Goal: Transaction & Acquisition: Purchase product/service

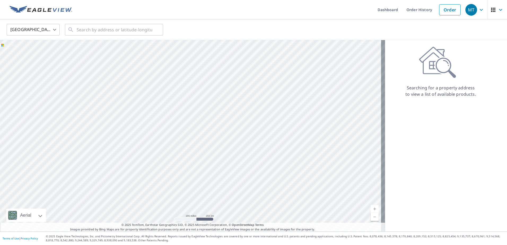
click at [287, 27] on div "United States [GEOGRAPHIC_DATA] ​ ​" at bounding box center [252, 29] width 498 height 12
click at [82, 28] on input "text" at bounding box center [115, 29] width 76 height 15
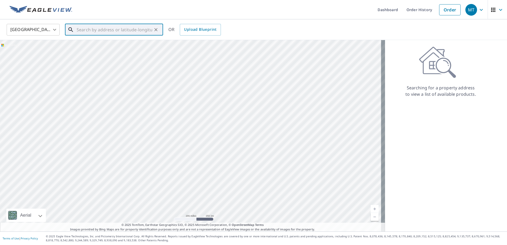
paste input "[DATE][STREET_ADDRESS][DATE]"
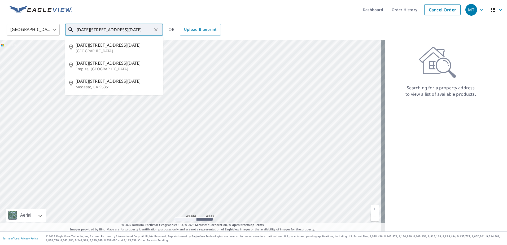
click at [116, 29] on input "[DATE][STREET_ADDRESS][DATE]" at bounding box center [115, 29] width 76 height 15
click at [108, 47] on span "[DATE][STREET_ADDRESS][DATE]" at bounding box center [117, 45] width 83 height 6
type input "[DATE][STREET_ADDRESS][DATE]"
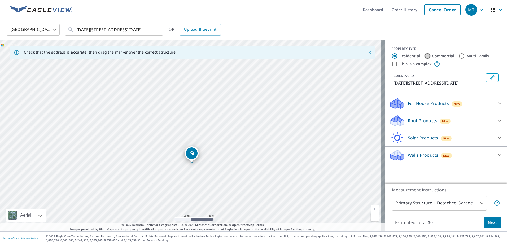
click at [424, 56] on input "Commercial" at bounding box center [427, 56] width 6 height 6
radio input "true"
type input "4"
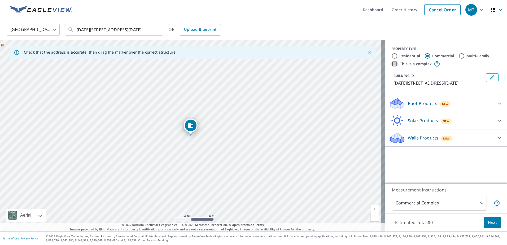
click at [391, 63] on input "This is a complex" at bounding box center [394, 64] width 6 height 6
checkbox input "true"
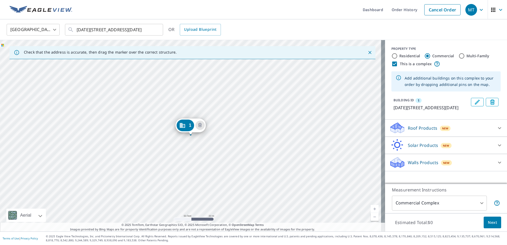
click at [478, 203] on body "MT MT Dashboard Order History Cancel Order MT [GEOGRAPHIC_DATA] [GEOGRAPHIC_DAT…" at bounding box center [253, 122] width 507 height 245
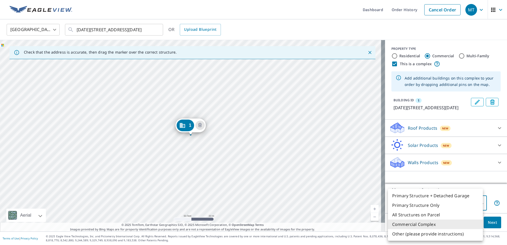
click at [434, 224] on li "Commercial Complex" at bounding box center [435, 224] width 95 height 10
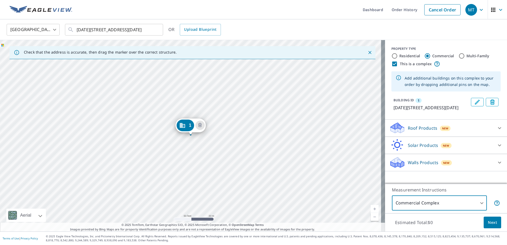
click at [475, 102] on icon "Edit building 1" at bounding box center [477, 102] width 5 height 5
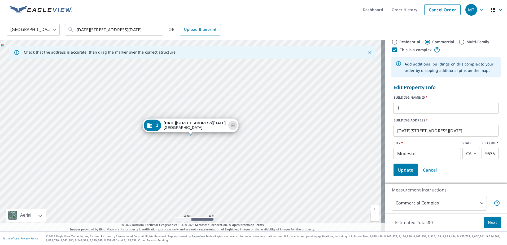
scroll to position [27, 0]
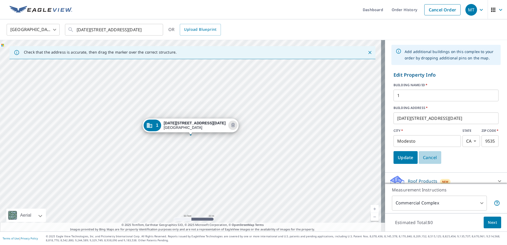
click at [423, 156] on span "Cancel" at bounding box center [430, 157] width 14 height 7
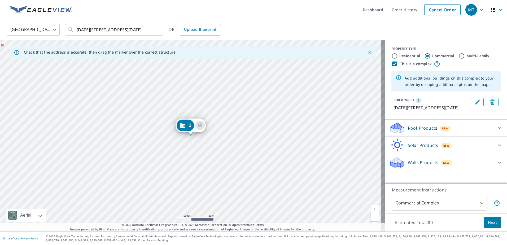
click at [188, 124] on div "1" at bounding box center [184, 126] width 17 height 12
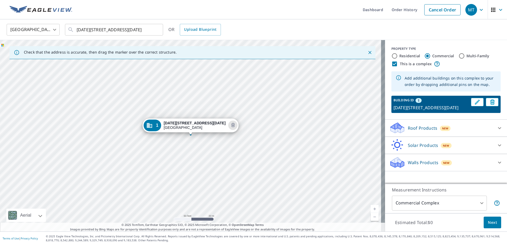
click at [206, 135] on div "1 [DATE][STREET_ADDRESS][DATE]" at bounding box center [192, 135] width 385 height 191
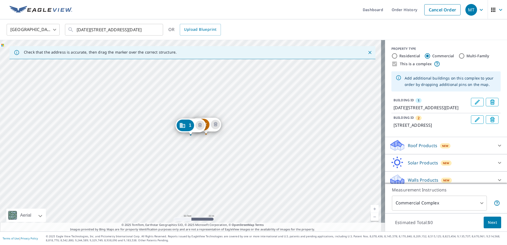
click at [207, 124] on div "2" at bounding box center [200, 125] width 17 height 12
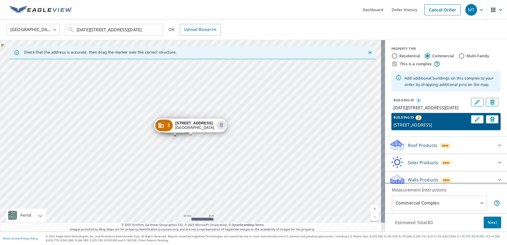
click at [453, 103] on div "BUILDING ID 1 [DATE][STREET_ADDRESS][DATE]" at bounding box center [430, 104] width 75 height 13
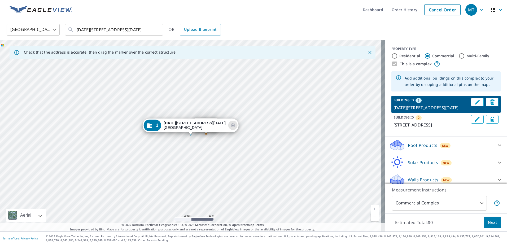
click at [442, 126] on div "BUILDING ID 2 [STREET_ADDRESS]" at bounding box center [430, 121] width 75 height 13
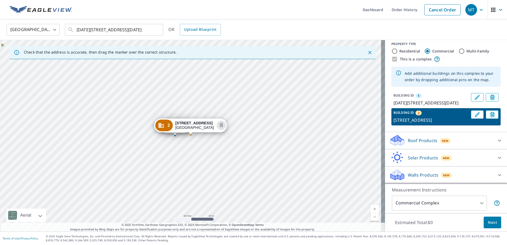
scroll to position [17, 0]
click at [488, 221] on span "Next" at bounding box center [492, 222] width 9 height 7
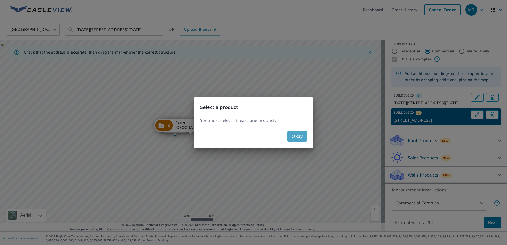
click at [295, 133] on span "Okay" at bounding box center [297, 136] width 11 height 7
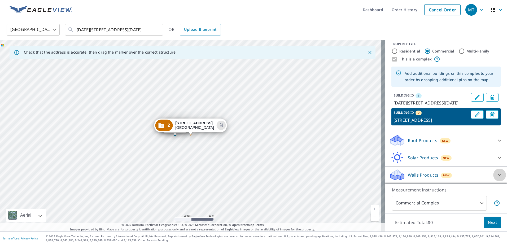
click at [496, 174] on icon at bounding box center [499, 175] width 6 height 6
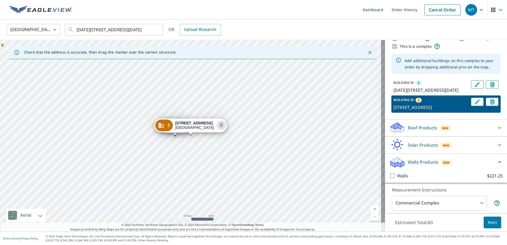
scroll to position [32, 0]
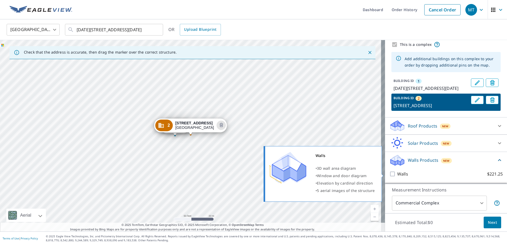
click at [389, 174] on input "Walls $221.25" at bounding box center [393, 174] width 8 height 6
checkbox input "true"
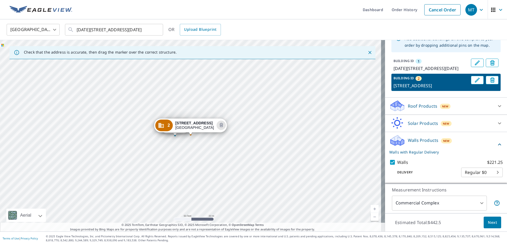
scroll to position [52, 0]
click at [488, 222] on span "Next" at bounding box center [492, 222] width 9 height 7
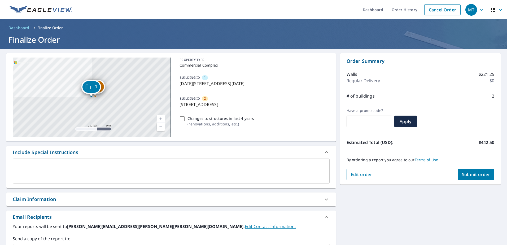
click at [360, 172] on span "Edit order" at bounding box center [361, 175] width 21 height 6
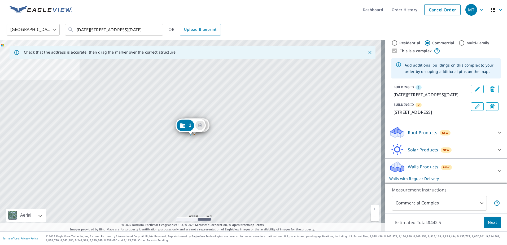
scroll to position [26, 0]
click at [496, 133] on icon at bounding box center [499, 132] width 6 height 6
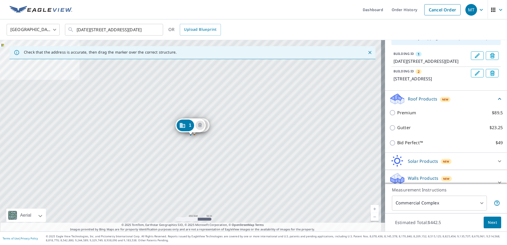
scroll to position [71, 0]
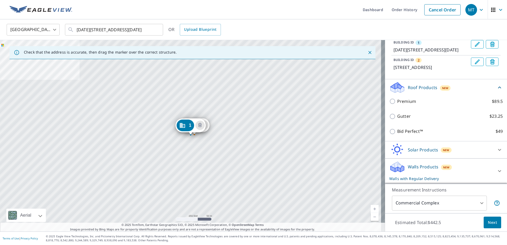
click at [496, 150] on icon at bounding box center [499, 150] width 6 height 6
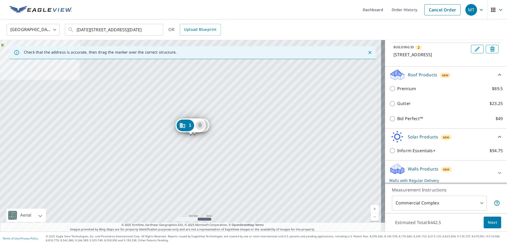
scroll to position [85, 0]
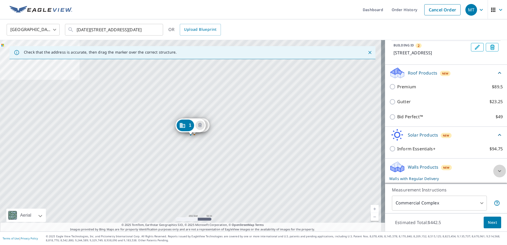
click at [496, 169] on icon at bounding box center [499, 171] width 6 height 6
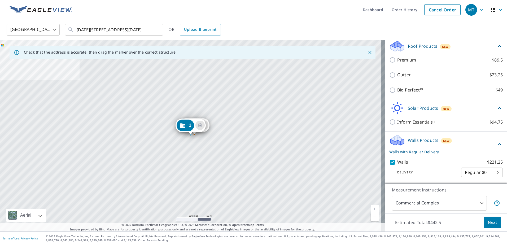
scroll to position [112, 0]
click at [431, 8] on link "Cancel Order" at bounding box center [442, 9] width 36 height 11
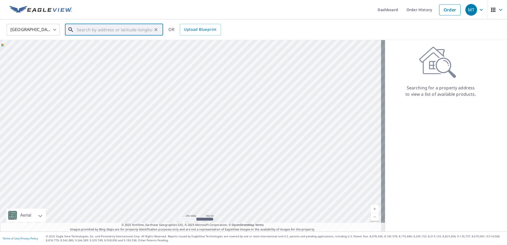
click at [95, 28] on input "text" at bounding box center [115, 29] width 76 height 15
paste input "[STREET_ADDRESS]"
click at [94, 48] on p "[GEOGRAPHIC_DATA], [GEOGRAPHIC_DATA] 76528" at bounding box center [117, 53] width 83 height 11
type input "[STREET_ADDRESS]"
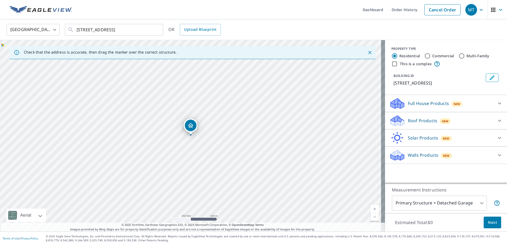
click at [16, 52] on icon at bounding box center [17, 53] width 6 height 6
click at [250, 19] on ul "Dashboard Order History Cancel Order" at bounding box center [269, 9] width 388 height 19
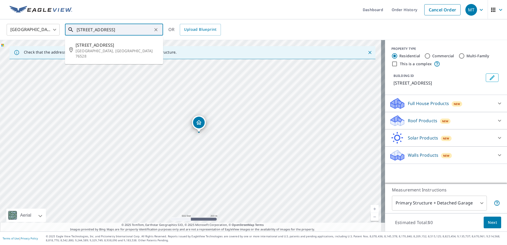
scroll to position [0, 11]
drag, startPoint x: 77, startPoint y: 30, endPoint x: 156, endPoint y: 34, distance: 78.6
click at [156, 34] on div "[STREET_ADDRESS] ​" at bounding box center [114, 30] width 98 height 12
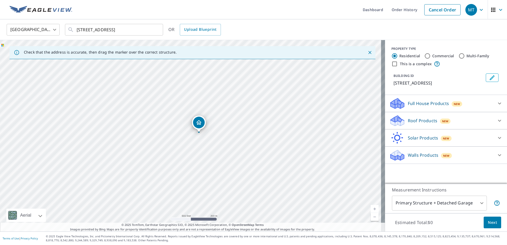
scroll to position [0, 0]
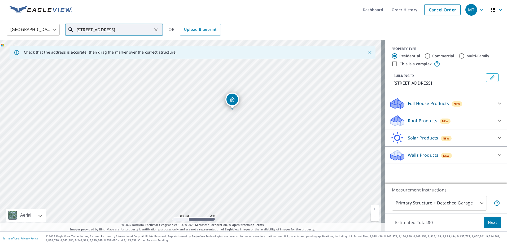
drag, startPoint x: 189, startPoint y: 135, endPoint x: 252, endPoint y: 131, distance: 63.3
click at [252, 131] on div "[STREET_ADDRESS]" at bounding box center [192, 135] width 385 height 191
drag, startPoint x: 268, startPoint y: 84, endPoint x: 234, endPoint y: 142, distance: 66.9
click at [234, 142] on div "[STREET_ADDRESS]" at bounding box center [192, 135] width 385 height 191
drag, startPoint x: 239, startPoint y: 152, endPoint x: 217, endPoint y: 133, distance: 29.3
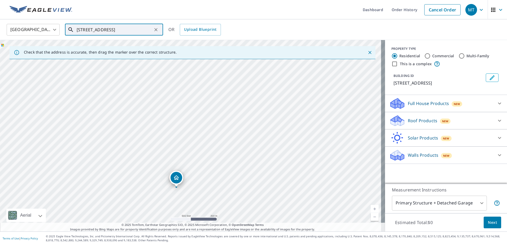
click at [217, 133] on div "[STREET_ADDRESS]" at bounding box center [192, 135] width 385 height 191
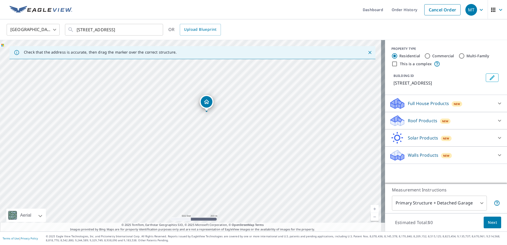
drag, startPoint x: 177, startPoint y: 177, endPoint x: 207, endPoint y: 102, distance: 81.6
click at [192, 143] on div "[STREET_ADDRESS]" at bounding box center [192, 135] width 385 height 191
drag, startPoint x: 200, startPoint y: 109, endPoint x: 227, endPoint y: 148, distance: 47.6
click at [227, 148] on div "[STREET_ADDRESS]" at bounding box center [192, 135] width 385 height 191
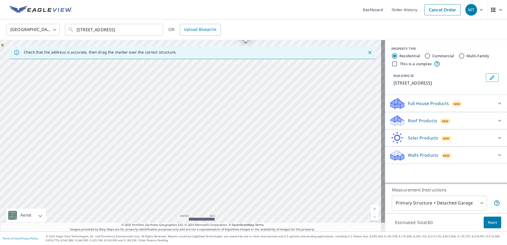
drag, startPoint x: 214, startPoint y: 171, endPoint x: 231, endPoint y: 40, distance: 131.7
click at [231, 40] on div "[STREET_ADDRESS]" at bounding box center [192, 135] width 385 height 191
drag, startPoint x: 209, startPoint y: 90, endPoint x: 220, endPoint y: 155, distance: 66.4
click at [220, 155] on div "[STREET_ADDRESS]" at bounding box center [192, 135] width 385 height 191
drag, startPoint x: 203, startPoint y: 138, endPoint x: 216, endPoint y: 103, distance: 37.5
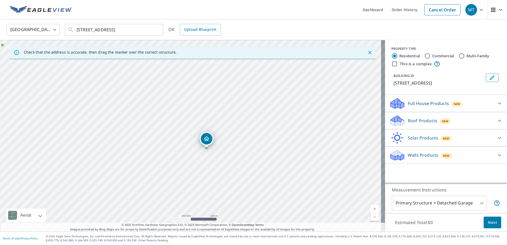
drag, startPoint x: 180, startPoint y: 185, endPoint x: 195, endPoint y: 189, distance: 14.9
click at [195, 189] on div "[STREET_ADDRESS]" at bounding box center [192, 135] width 385 height 191
click at [455, 68] on div "PROPERTY TYPE Residential Commercial Multi-Family This is a complex BUILDING ID…" at bounding box center [446, 67] width 122 height 55
click at [424, 54] on input "Commercial" at bounding box center [427, 56] width 6 height 6
radio input "true"
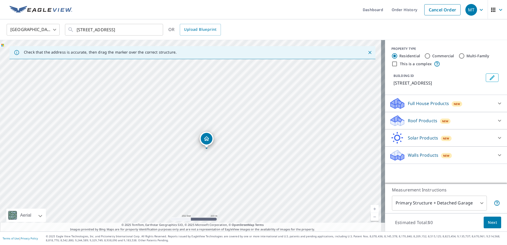
type input "4"
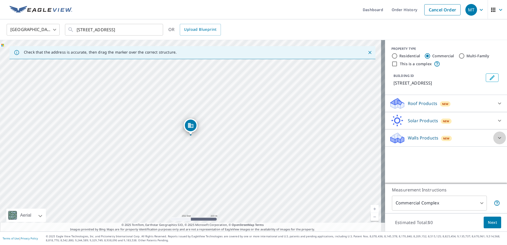
click at [496, 135] on icon at bounding box center [499, 138] width 6 height 6
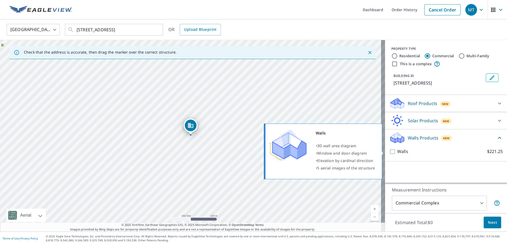
click at [389, 152] on input "Walls $221.25" at bounding box center [393, 151] width 8 height 6
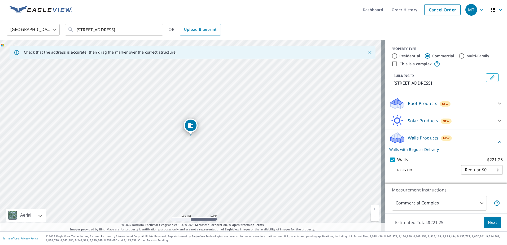
click at [298, 25] on div "[GEOGRAPHIC_DATA] [GEOGRAPHIC_DATA] ​ [STREET_ADDRESS] ​ OR Upload Blueprint" at bounding box center [252, 29] width 498 height 12
click at [364, 29] on div "[GEOGRAPHIC_DATA] [GEOGRAPHIC_DATA] ​ [STREET_ADDRESS] ​ OR Upload Blueprint" at bounding box center [252, 29] width 498 height 12
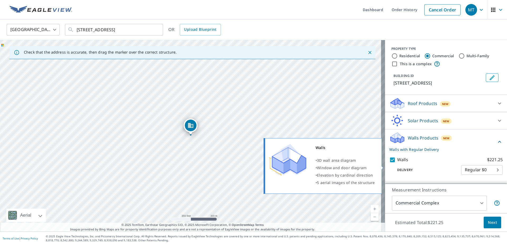
click at [389, 163] on input "Walls $221.25" at bounding box center [393, 160] width 8 height 6
checkbox input "false"
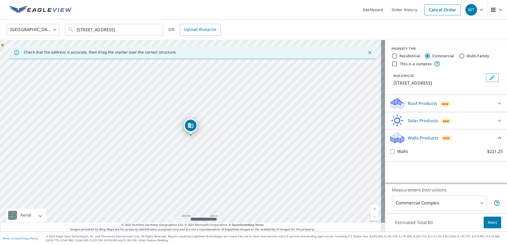
click at [496, 101] on icon at bounding box center [499, 103] width 6 height 6
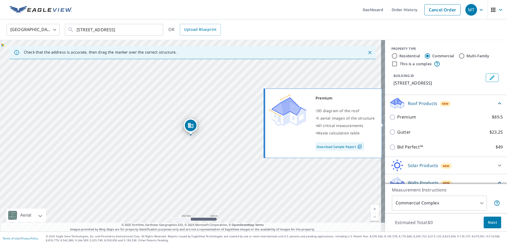
click at [389, 120] on input "Premium $89.5" at bounding box center [393, 117] width 8 height 6
checkbox input "true"
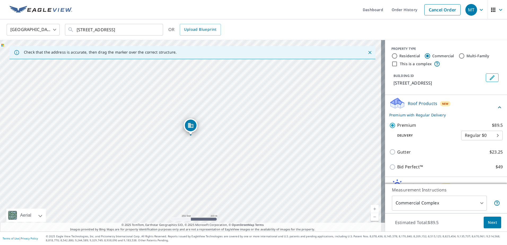
click at [468, 113] on div "Roof Products New Premium with Regular Delivery" at bounding box center [442, 107] width 107 height 21
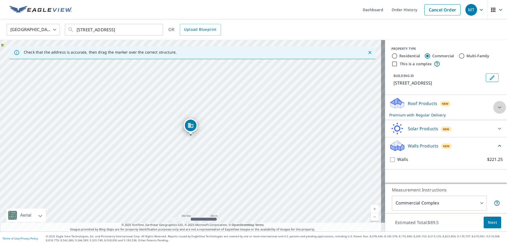
click at [497, 106] on icon at bounding box center [499, 107] width 6 height 6
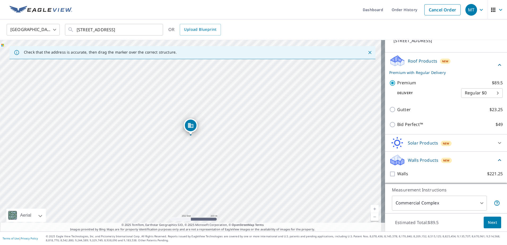
scroll to position [49, 0]
click at [496, 160] on icon at bounding box center [499, 160] width 6 height 6
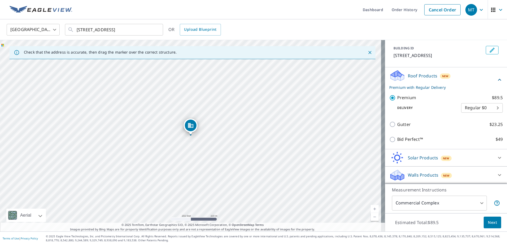
scroll to position [34, 0]
click at [489, 221] on span "Next" at bounding box center [492, 222] width 9 height 7
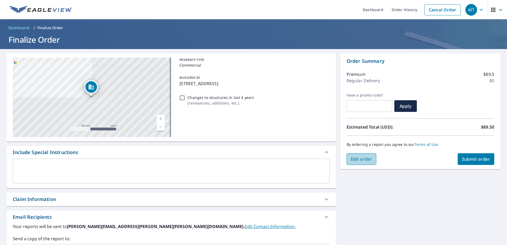
click at [358, 157] on span "Edit order" at bounding box center [361, 159] width 21 height 6
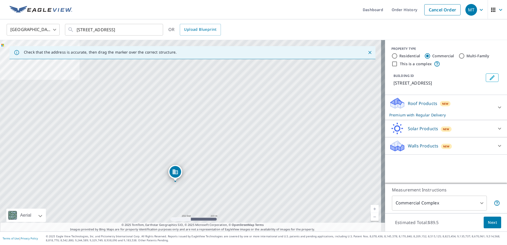
drag, startPoint x: 191, startPoint y: 125, endPoint x: 176, endPoint y: 172, distance: 49.1
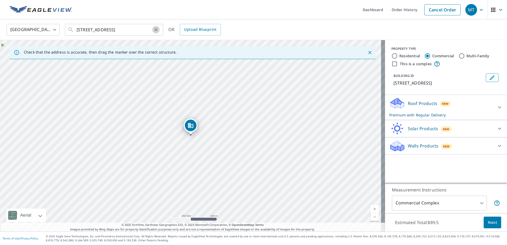
click at [157, 28] on icon "Clear" at bounding box center [155, 29] width 3 height 3
click at [271, 27] on div "United States [GEOGRAPHIC_DATA] ​ ​ OR Upload Blueprint" at bounding box center [252, 29] width 498 height 12
click at [452, 67] on div "PROPERTY TYPE Residential Commercial Multi-Family This is a complex BUILDING ID…" at bounding box center [446, 67] width 122 height 55
click at [437, 9] on link "Cancel Order" at bounding box center [442, 9] width 36 height 11
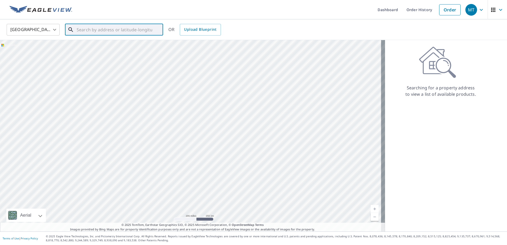
click at [124, 29] on input "text" at bounding box center [115, 29] width 76 height 15
paste input "[STREET_ADDRESS]"
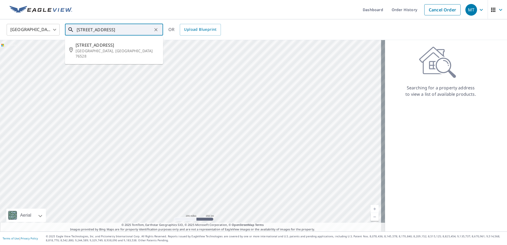
type input "[STREET_ADDRESS]"
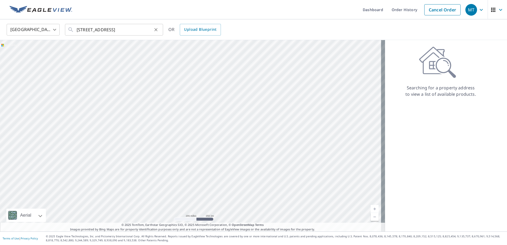
scroll to position [0, 0]
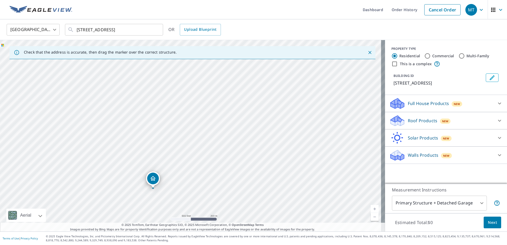
drag, startPoint x: 231, startPoint y: 84, endPoint x: 179, endPoint y: 141, distance: 76.9
click at [179, 141] on div "[STREET_ADDRESS]" at bounding box center [192, 135] width 385 height 191
click at [367, 51] on icon "Close" at bounding box center [369, 52] width 5 height 5
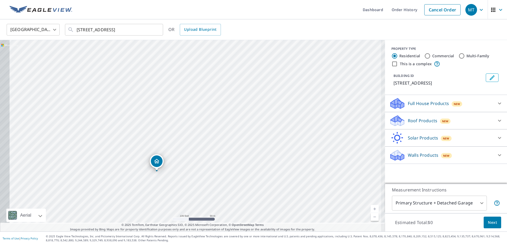
drag, startPoint x: 158, startPoint y: 207, endPoint x: 212, endPoint y: 148, distance: 79.2
click at [212, 148] on div "[STREET_ADDRESS]" at bounding box center [192, 135] width 385 height 191
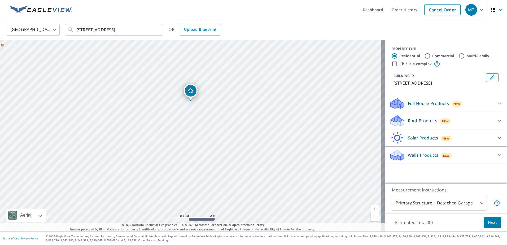
drag, startPoint x: 181, startPoint y: 169, endPoint x: 215, endPoint y: 100, distance: 77.3
click at [215, 100] on div "[STREET_ADDRESS]" at bounding box center [192, 135] width 385 height 191
drag, startPoint x: 216, startPoint y: 121, endPoint x: 209, endPoint y: 145, distance: 24.3
click at [209, 145] on div "[STREET_ADDRESS]" at bounding box center [192, 135] width 385 height 191
click at [424, 55] on input "Commercial" at bounding box center [427, 56] width 6 height 6
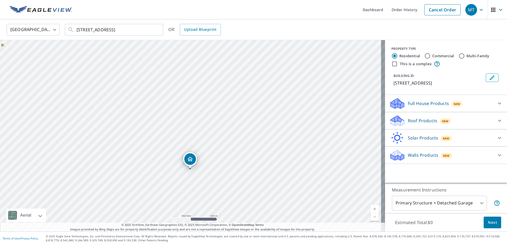
radio input "true"
type input "4"
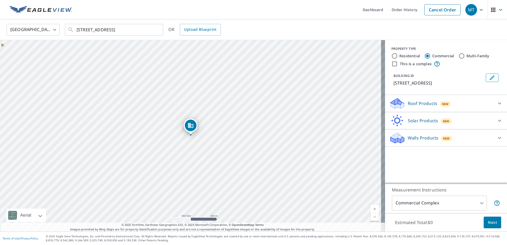
click at [458, 64] on div "This is a complex" at bounding box center [445, 64] width 109 height 6
click at [498, 103] on icon at bounding box center [499, 104] width 3 height 2
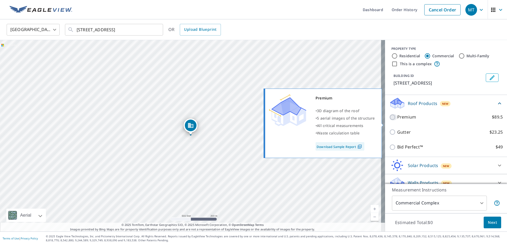
click at [389, 120] on input "Premium $89.5" at bounding box center [393, 117] width 8 height 6
checkbox input "true"
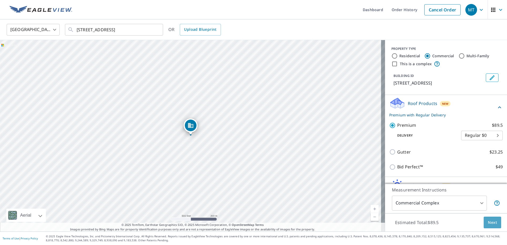
click at [489, 223] on span "Next" at bounding box center [492, 222] width 9 height 7
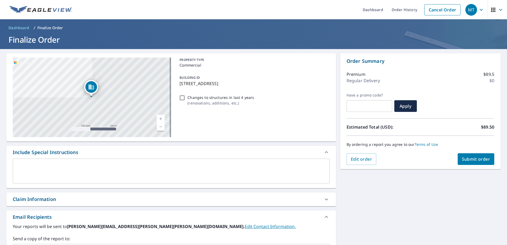
click at [364, 196] on div "[STREET_ADDRESS] Aerial Road A standard road map Aerial A detailed look from ab…" at bounding box center [253, 243] width 507 height 388
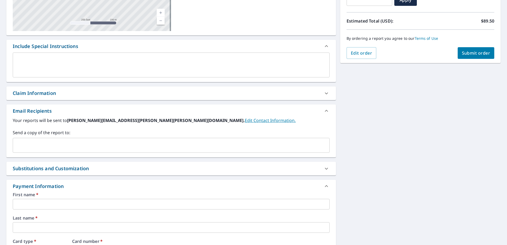
scroll to position [133, 0]
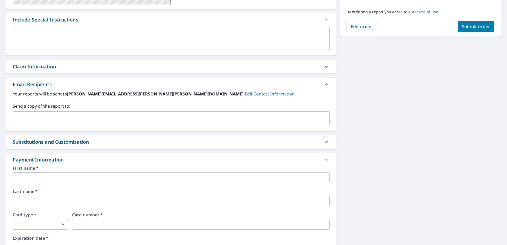
click at [150, 119] on input "text" at bounding box center [167, 119] width 304 height 10
click at [23, 119] on input "text" at bounding box center [167, 119] width 304 height 10
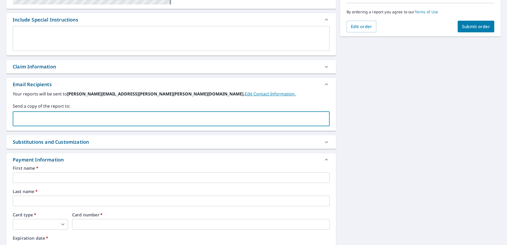
paste input "[EMAIL_ADDRESS][PERSON_NAME][PERSON_NAME][DOMAIN_NAME]"
type input "[EMAIL_ADDRESS][PERSON_NAME][PERSON_NAME][DOMAIN_NAME]"
click at [222, 88] on div "Email Recipients" at bounding box center [166, 84] width 307 height 7
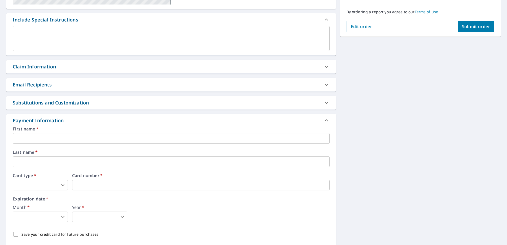
click at [325, 85] on icon at bounding box center [326, 85] width 3 height 2
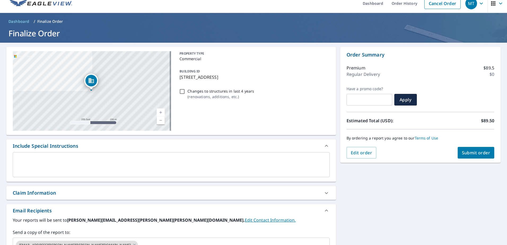
scroll to position [0, 0]
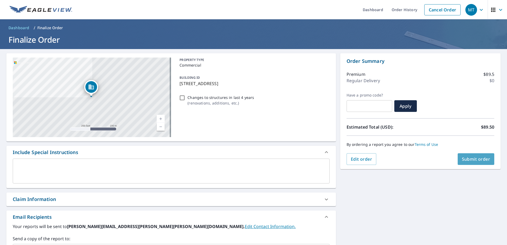
click at [463, 159] on span "Submit order" at bounding box center [476, 159] width 28 height 6
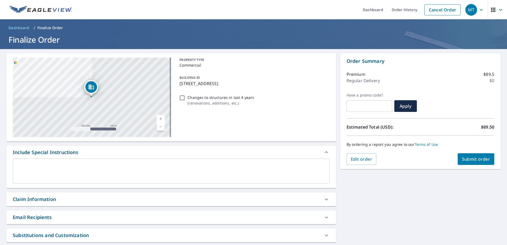
click at [468, 158] on span "Submit order" at bounding box center [476, 159] width 28 height 6
click at [305, 113] on div "PROPERTY TYPE Commercial BUILDING ID [STREET_ADDRESS] Changes to structures in …" at bounding box center [253, 98] width 152 height 80
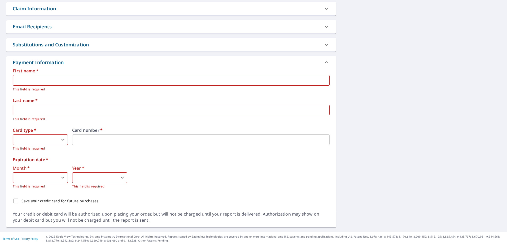
scroll to position [191, 0]
click at [245, 165] on div "Expiration date   * Month   * ​ 0 ​ This field is required Year   * ​ 0 ​ This …" at bounding box center [171, 173] width 317 height 32
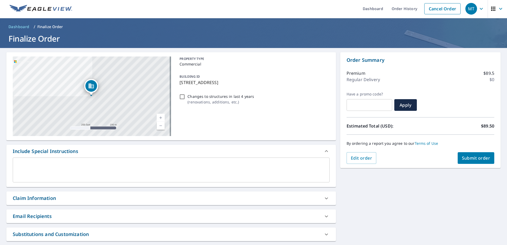
scroll to position [0, 0]
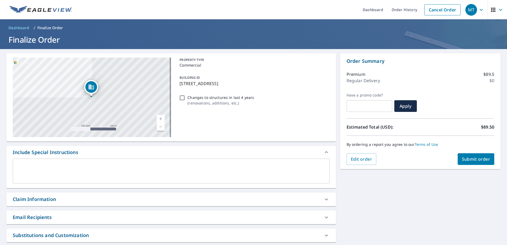
click at [302, 91] on div "PROPERTY TYPE Commercial BUILDING ID [STREET_ADDRESS] Changes to structures in …" at bounding box center [253, 98] width 152 height 80
click at [356, 157] on span "Edit order" at bounding box center [361, 159] width 21 height 6
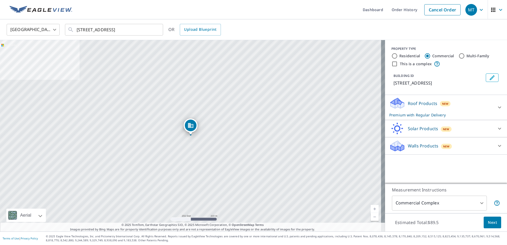
click at [433, 41] on div "PROPERTY TYPE Residential Commercial Multi-Family This is a complex BUILDING ID…" at bounding box center [446, 67] width 122 height 55
click at [423, 175] on div "PROPERTY TYPE Residential Commercial Multi-Family This is a complex BUILDING ID…" at bounding box center [446, 112] width 122 height 144
click at [491, 223] on span "Next" at bounding box center [492, 222] width 9 height 7
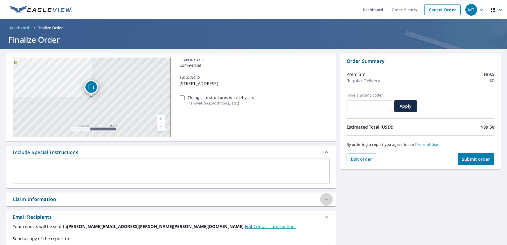
click at [323, 199] on icon at bounding box center [326, 199] width 6 height 6
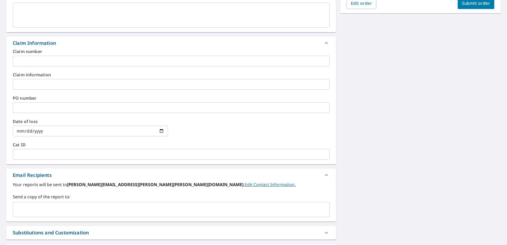
scroll to position [239, 0]
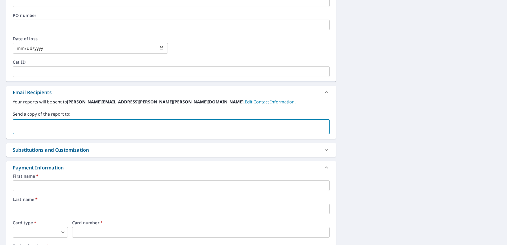
click at [234, 129] on input "text" at bounding box center [167, 127] width 304 height 10
paste input "[EMAIL_ADDRESS][PERSON_NAME][PERSON_NAME][DOMAIN_NAME]"
type input "[EMAIL_ADDRESS][PERSON_NAME][PERSON_NAME][DOMAIN_NAME]"
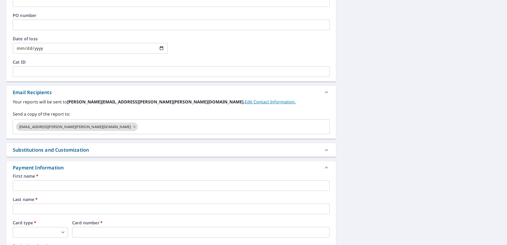
click at [248, 106] on div "Your reports will be sent to [PERSON_NAME][EMAIL_ADDRESS][PERSON_NAME][PERSON_N…" at bounding box center [171, 117] width 317 height 36
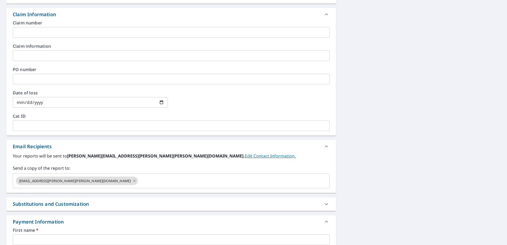
scroll to position [159, 0]
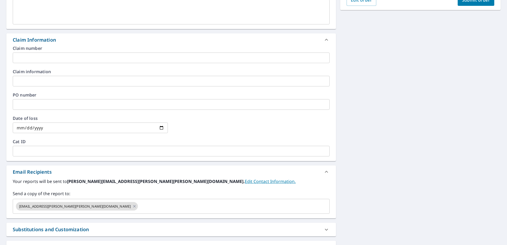
click at [323, 171] on icon at bounding box center [326, 172] width 6 height 6
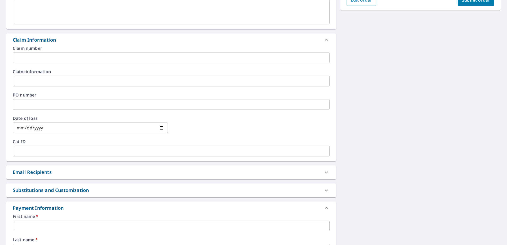
click at [43, 57] on input "text" at bounding box center [171, 57] width 317 height 11
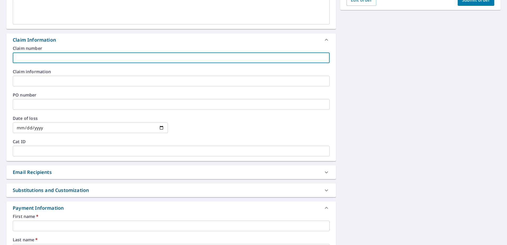
paste input "100317209"
type input "100317209"
click at [85, 72] on label "Claim information" at bounding box center [171, 71] width 317 height 4
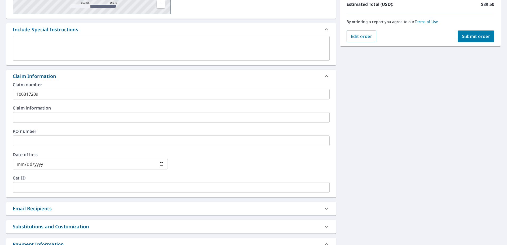
scroll to position [121, 0]
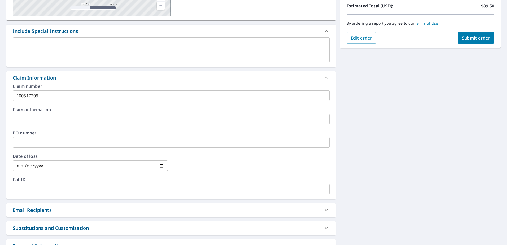
click at [143, 145] on input "text" at bounding box center [171, 142] width 317 height 11
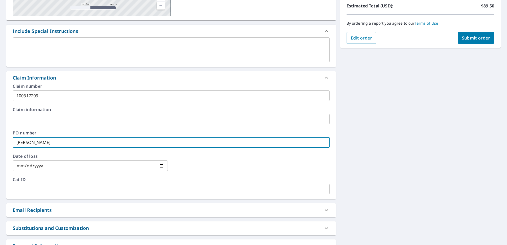
paste input "100317209"
type input "[PERSON_NAME] 100317209"
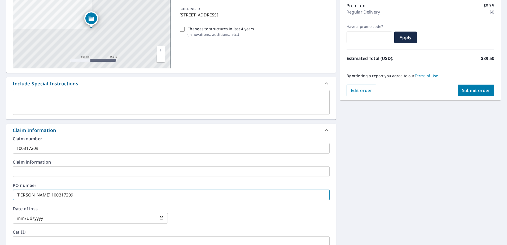
scroll to position [68, 0]
click at [462, 90] on span "Submit order" at bounding box center [476, 91] width 28 height 6
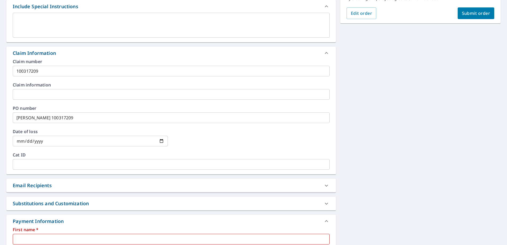
scroll to position [0, 0]
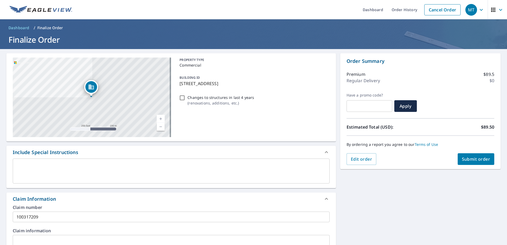
click at [265, 69] on div "PROPERTY TYPE Commercial BUILDING ID [STREET_ADDRESS] Changes to structures in …" at bounding box center [253, 98] width 152 height 80
click at [261, 113] on div "PROPERTY TYPE Commercial BUILDING ID [STREET_ADDRESS] Changes to structures in …" at bounding box center [253, 98] width 152 height 80
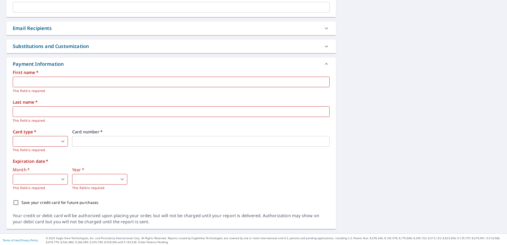
scroll to position [305, 0]
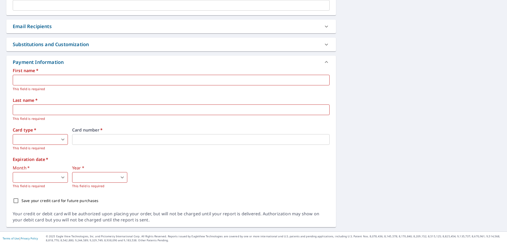
click at [257, 183] on div "Month   * ​ 0 ​ This field is required Year   * ​ 0 ​ This field is required" at bounding box center [171, 177] width 317 height 23
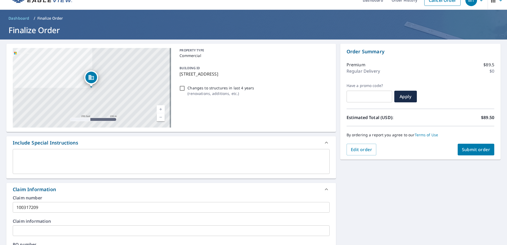
scroll to position [0, 0]
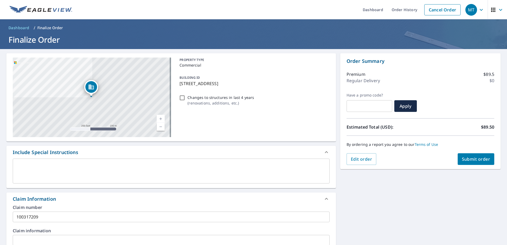
drag, startPoint x: 178, startPoint y: 83, endPoint x: 267, endPoint y: 81, distance: 88.8
click at [267, 81] on p "[STREET_ADDRESS]" at bounding box center [253, 83] width 148 height 6
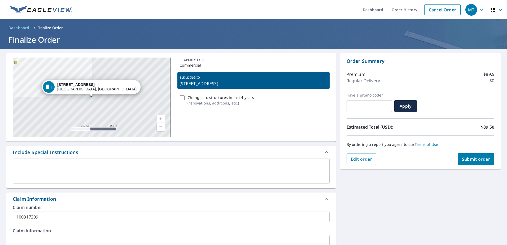
copy p "[STREET_ADDRESS]"
click at [428, 9] on link "Cancel Order" at bounding box center [442, 9] width 36 height 11
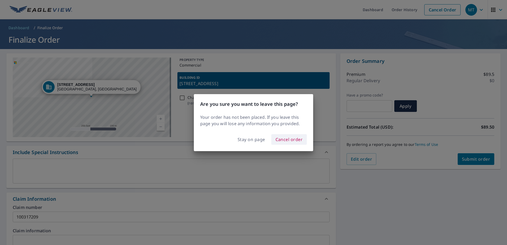
click at [278, 139] on span "Cancel order" at bounding box center [288, 139] width 27 height 7
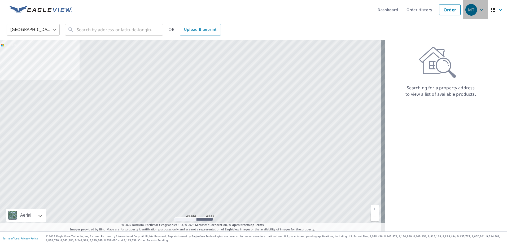
click at [478, 9] on icon "button" at bounding box center [481, 10] width 6 height 6
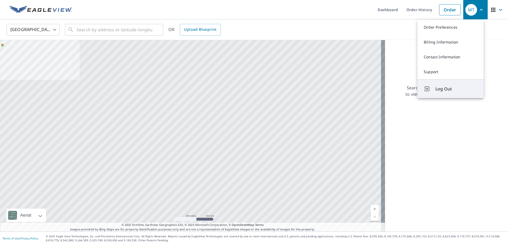
click at [443, 89] on span "Log Out" at bounding box center [456, 89] width 42 height 6
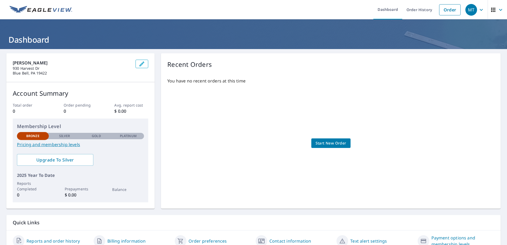
click at [319, 143] on span "Start New Order" at bounding box center [330, 143] width 31 height 7
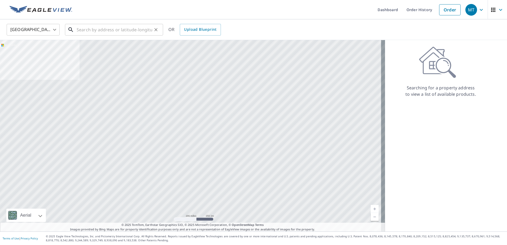
click at [102, 29] on input "text" at bounding box center [115, 29] width 76 height 15
paste input "[STREET_ADDRESS]"
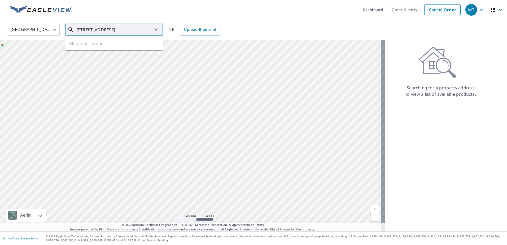
scroll to position [0, 14]
type input "[STREET_ADDRESS]"
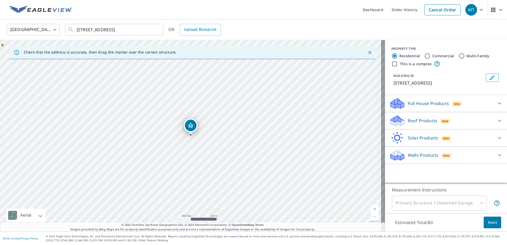
click at [424, 56] on input "Commercial" at bounding box center [427, 56] width 6 height 6
radio input "true"
type input "4"
click at [496, 102] on icon at bounding box center [499, 103] width 6 height 6
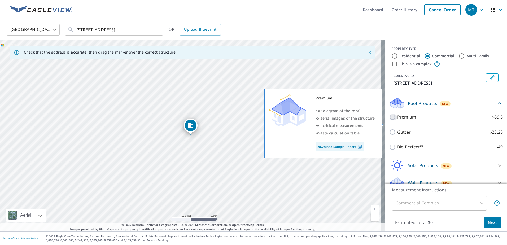
click at [389, 120] on input "Premium $89.5" at bounding box center [393, 117] width 8 height 6
checkbox input "true"
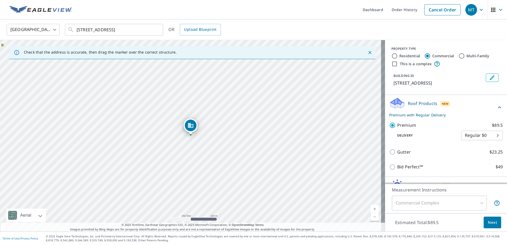
click at [490, 219] on span "Next" at bounding box center [492, 222] width 9 height 7
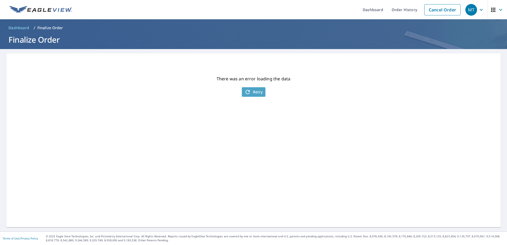
click at [248, 93] on icon "button" at bounding box center [247, 92] width 6 height 6
click at [373, 7] on link "Dashboard" at bounding box center [372, 9] width 29 height 19
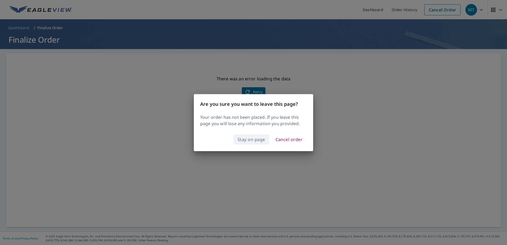
click at [258, 138] on span "Stay on page" at bounding box center [252, 139] width 28 height 7
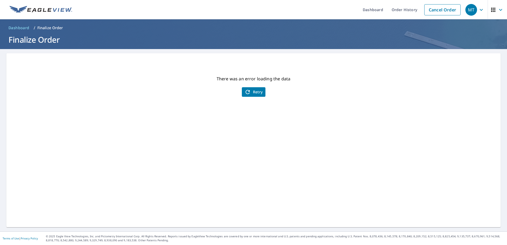
click at [249, 90] on span "Retry" at bounding box center [253, 92] width 18 height 6
click at [378, 8] on link "Dashboard" at bounding box center [372, 9] width 29 height 19
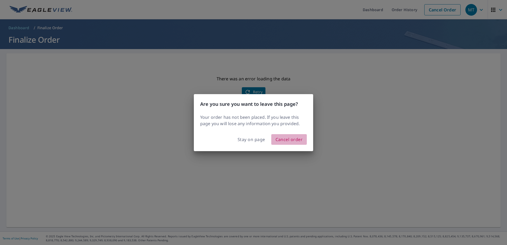
click at [294, 140] on span "Cancel order" at bounding box center [288, 139] width 27 height 7
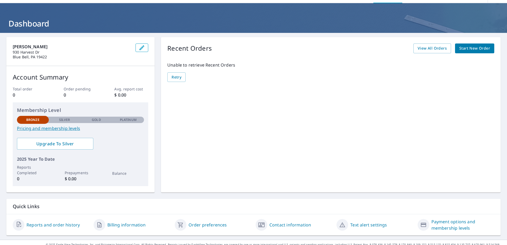
scroll to position [24, 0]
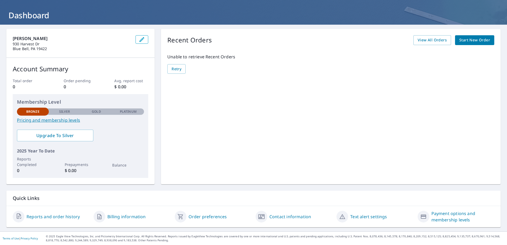
click at [116, 218] on link "Billing information" at bounding box center [126, 216] width 38 height 6
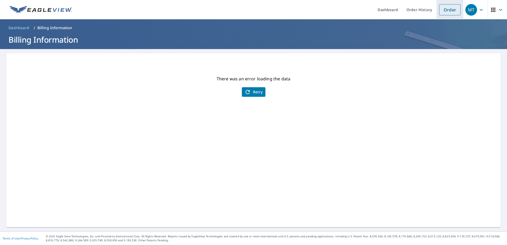
click at [443, 9] on link "Order" at bounding box center [449, 9] width 21 height 11
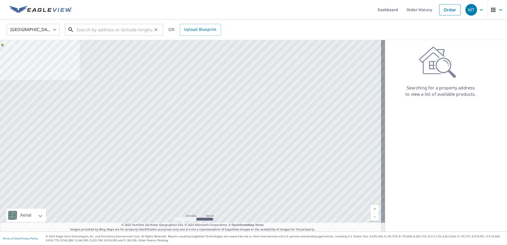
click at [116, 28] on input "text" at bounding box center [115, 29] width 76 height 15
paste input "[STREET_ADDRESS]"
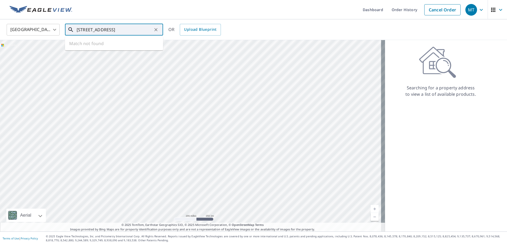
scroll to position [0, 14]
click at [100, 48] on span "[STREET_ADDRESS]" at bounding box center [117, 45] width 83 height 6
type input "[STREET_ADDRESS]"
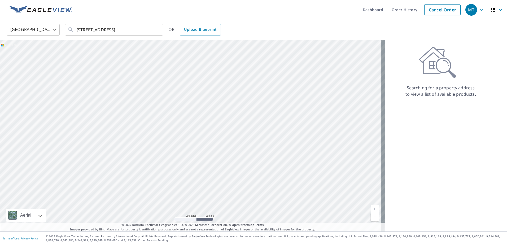
scroll to position [0, 0]
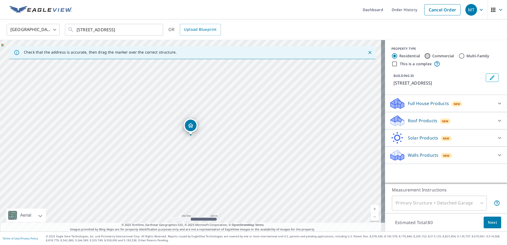
click at [424, 56] on input "Commercial" at bounding box center [427, 56] width 6 height 6
radio input "true"
type input "4"
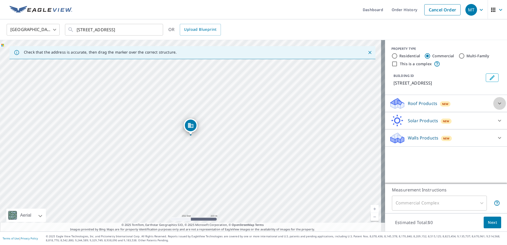
click at [496, 102] on icon at bounding box center [499, 103] width 6 height 6
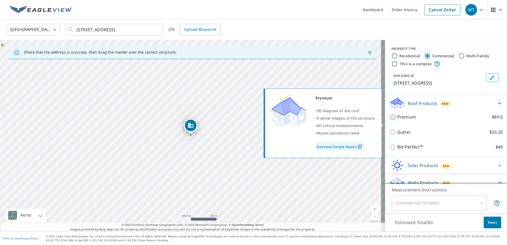
click at [389, 120] on input "Premium $89.5" at bounding box center [393, 117] width 8 height 6
checkbox input "true"
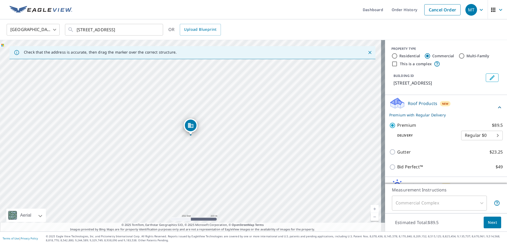
click at [491, 221] on span "Next" at bounding box center [492, 222] width 9 height 7
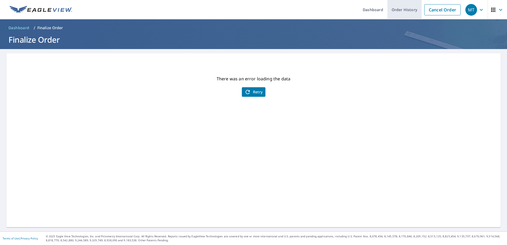
click at [396, 11] on link "Order History" at bounding box center [404, 9] width 34 height 19
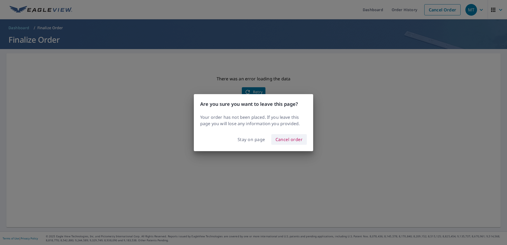
click at [282, 139] on span "Cancel order" at bounding box center [288, 139] width 27 height 7
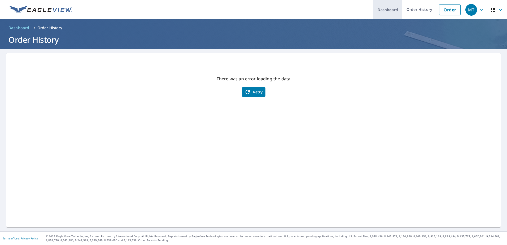
click at [381, 10] on link "Dashboard" at bounding box center [387, 9] width 29 height 19
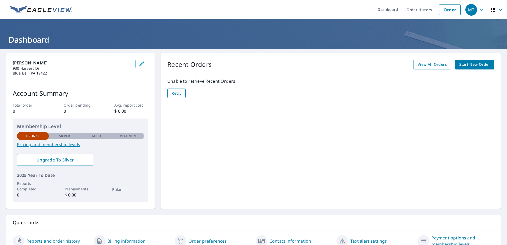
click at [175, 92] on span "Retry" at bounding box center [177, 93] width 10 height 7
click at [428, 62] on span "View All Orders" at bounding box center [432, 64] width 29 height 7
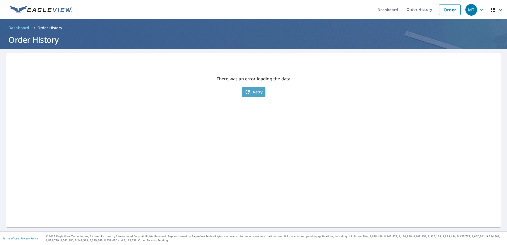
click at [251, 90] on span "Retry" at bounding box center [253, 92] width 18 height 6
click at [19, 27] on span "Dashboard" at bounding box center [18, 27] width 21 height 5
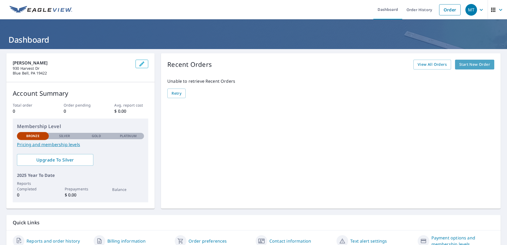
click at [469, 64] on span "Start New Order" at bounding box center [474, 64] width 31 height 7
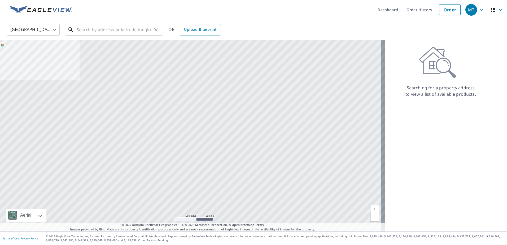
click at [106, 31] on input "text" at bounding box center [115, 29] width 76 height 15
paste input "[STREET_ADDRESS]"
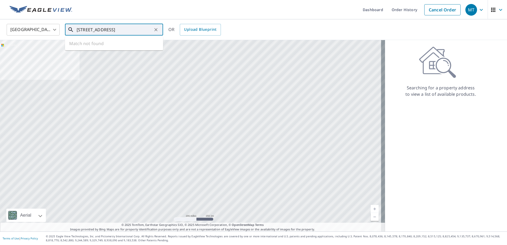
scroll to position [0, 14]
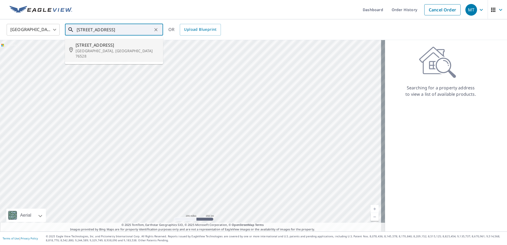
click at [117, 45] on span "[STREET_ADDRESS]" at bounding box center [117, 45] width 83 height 6
type input "[STREET_ADDRESS]"
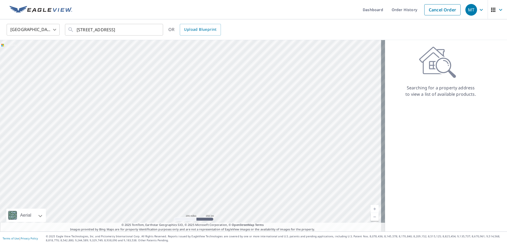
scroll to position [0, 0]
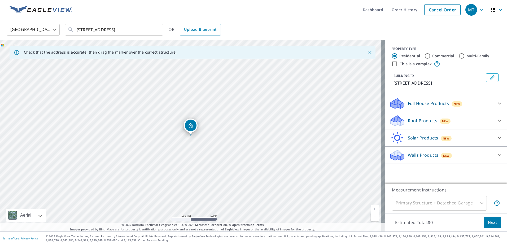
click at [424, 55] on input "Commercial" at bounding box center [427, 56] width 6 height 6
radio input "true"
type input "4"
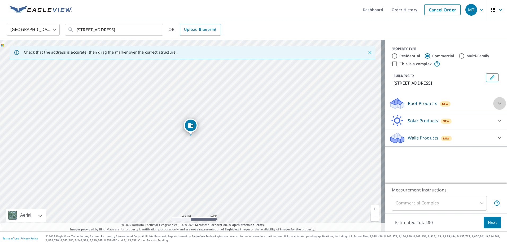
click at [496, 102] on icon at bounding box center [499, 103] width 6 height 6
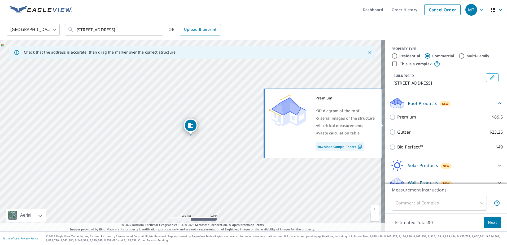
click at [389, 120] on input "Premium $89.5" at bounding box center [393, 117] width 8 height 6
checkbox input "true"
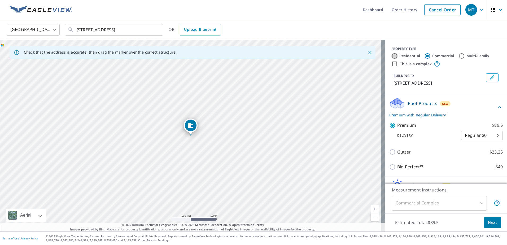
click at [391, 55] on input "Residential" at bounding box center [394, 56] width 6 height 6
radio input "true"
type input "1"
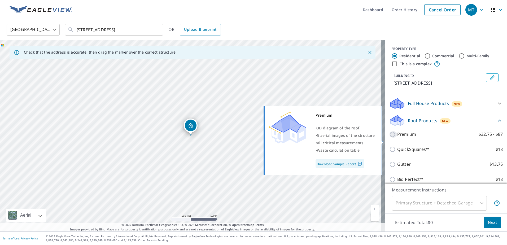
click at [389, 138] on input "Premium $32.75 - $87" at bounding box center [393, 134] width 8 height 6
checkbox input "true"
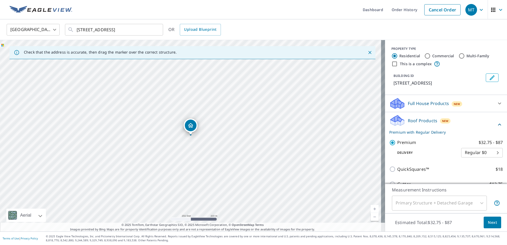
scroll to position [53, 0]
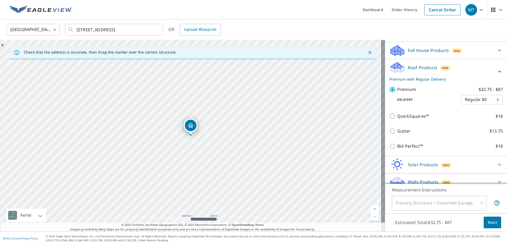
click at [498, 51] on icon at bounding box center [499, 51] width 3 height 2
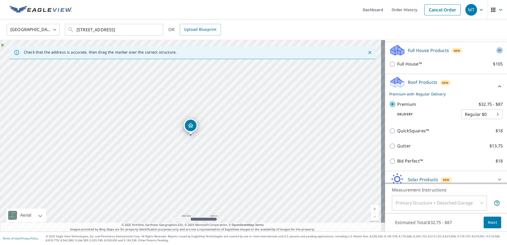
click at [498, 51] on icon at bounding box center [499, 50] width 3 height 2
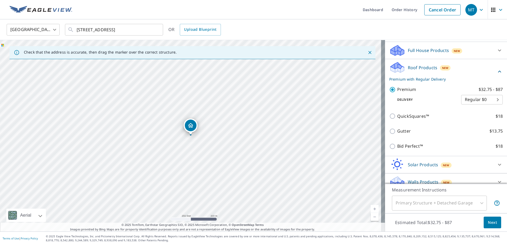
scroll to position [66, 0]
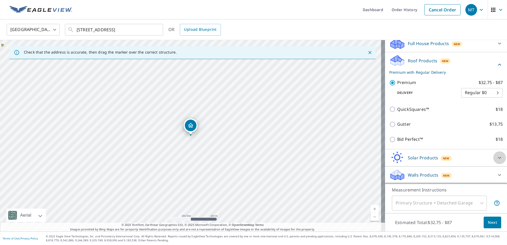
click at [496, 157] on icon at bounding box center [499, 158] width 6 height 6
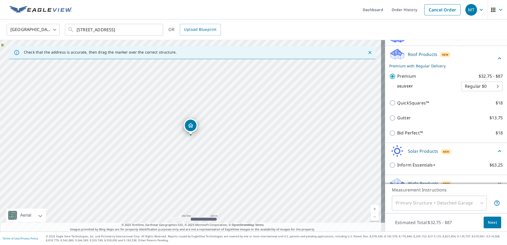
scroll to position [81, 0]
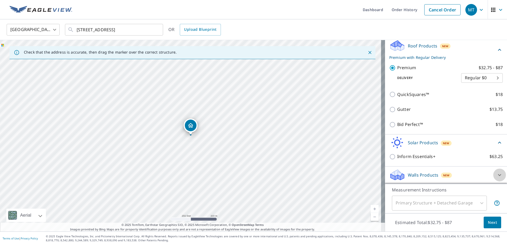
click at [496, 172] on icon at bounding box center [499, 175] width 6 height 6
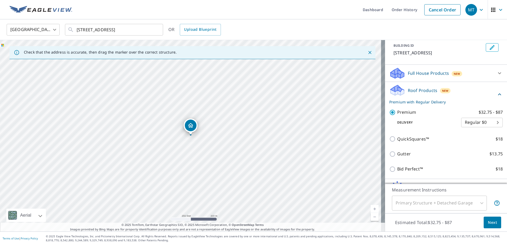
scroll to position [0, 0]
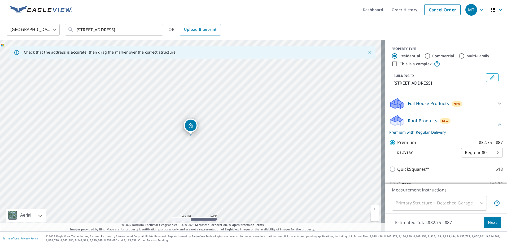
click at [478, 202] on div "Primary Structure + Detached Garage" at bounding box center [439, 203] width 95 height 15
click at [489, 223] on span "Next" at bounding box center [492, 222] width 9 height 7
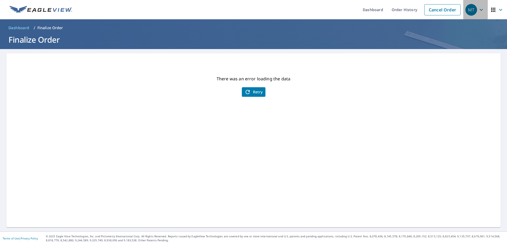
click at [480, 10] on icon "button" at bounding box center [481, 10] width 3 height 2
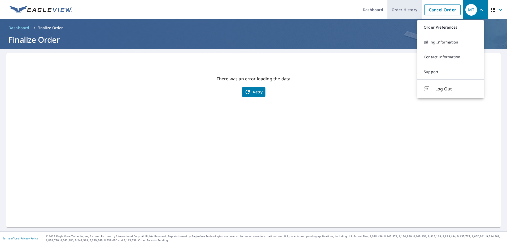
click at [394, 8] on link "Order History" at bounding box center [404, 9] width 34 height 19
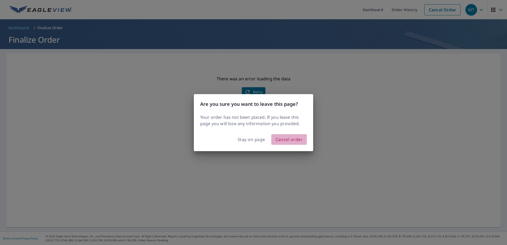
click at [284, 138] on span "Cancel order" at bounding box center [288, 139] width 27 height 7
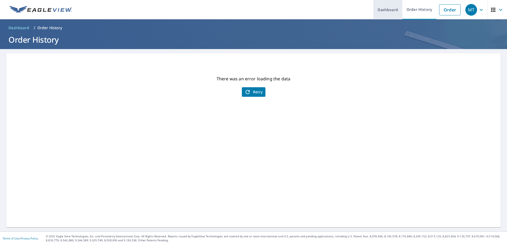
click at [385, 10] on link "Dashboard" at bounding box center [387, 9] width 29 height 19
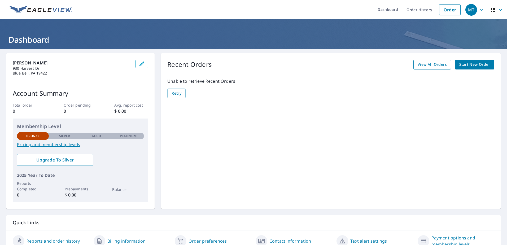
click at [428, 66] on span "View All Orders" at bounding box center [432, 64] width 29 height 7
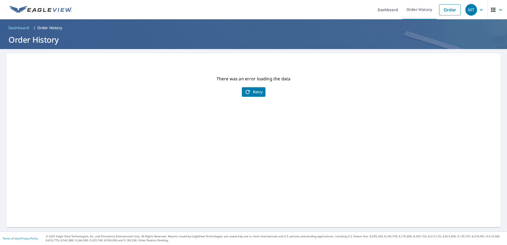
click at [478, 8] on icon "button" at bounding box center [481, 10] width 6 height 6
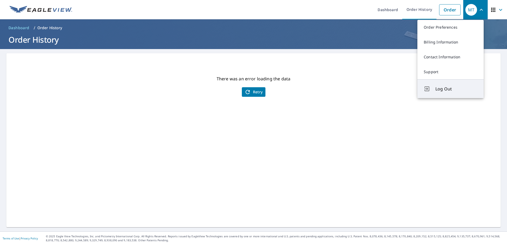
click at [445, 86] on span "Log Out" at bounding box center [456, 89] width 42 height 6
